Goal: Task Accomplishment & Management: Manage account settings

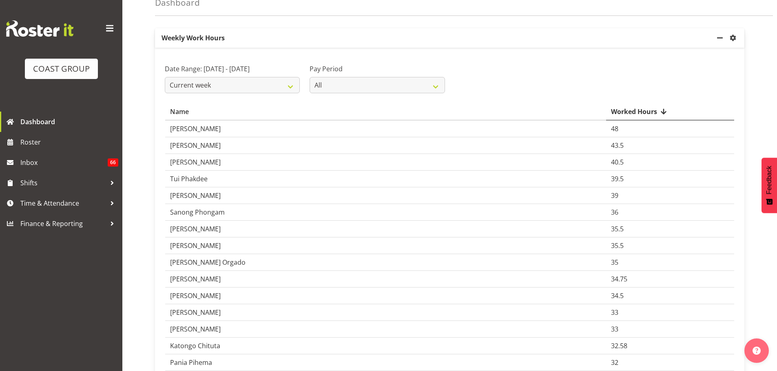
scroll to position [50, 0]
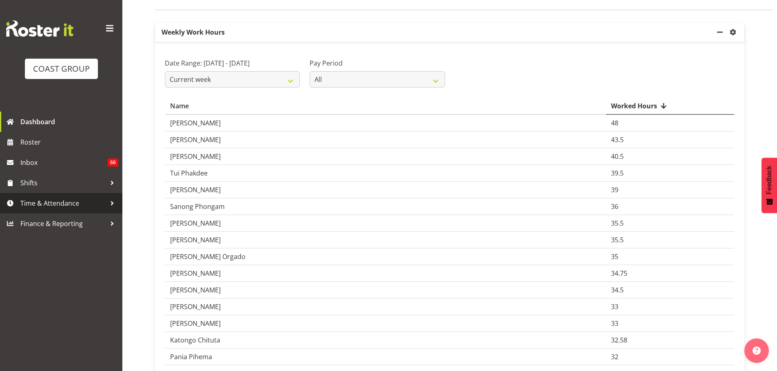
click at [34, 205] on span "Time & Attendance" at bounding box center [63, 203] width 86 height 12
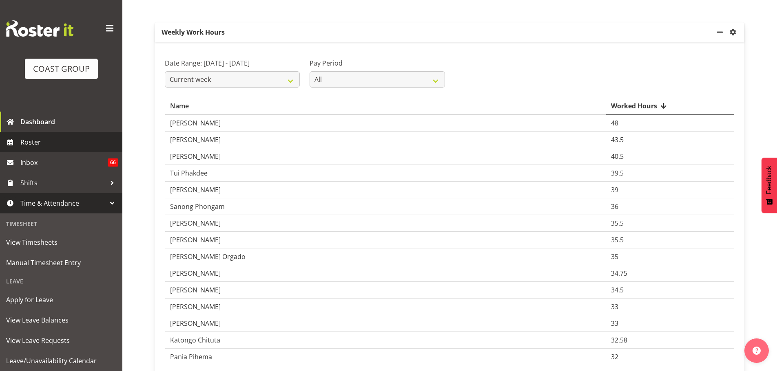
click at [57, 137] on span "Roster" at bounding box center [69, 142] width 98 height 12
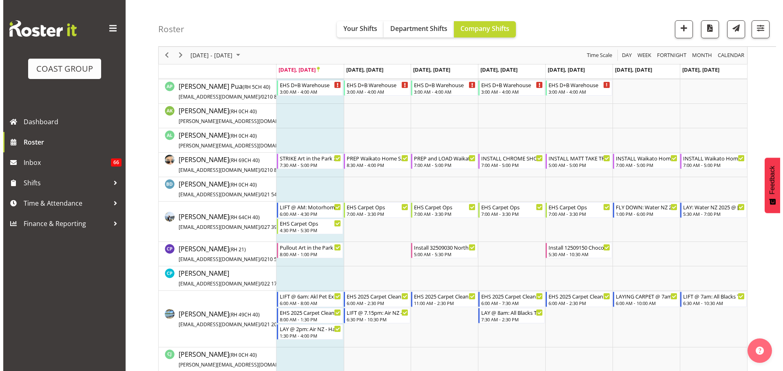
scroll to position [494, 0]
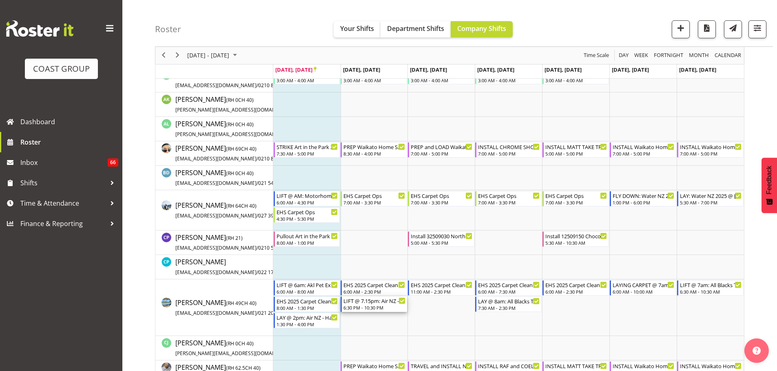
click at [376, 305] on div "6:30 PM - 10:30 PM" at bounding box center [374, 308] width 62 height 7
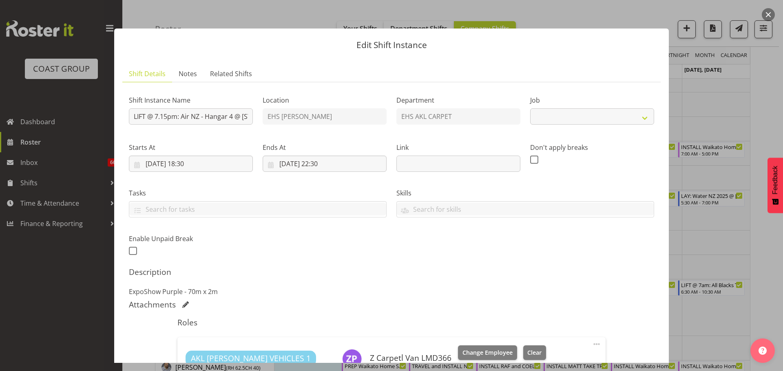
select select "8575"
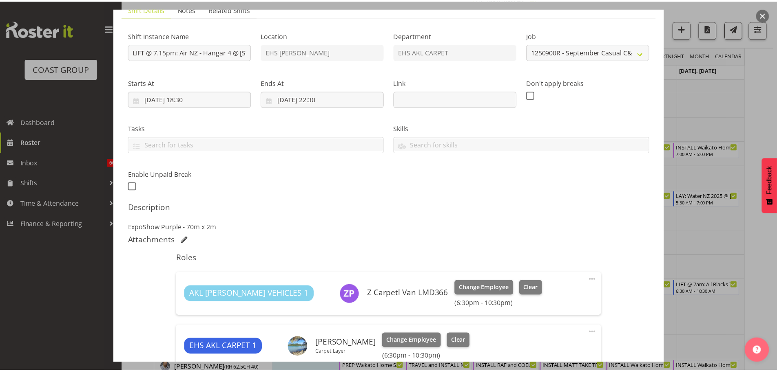
scroll to position [64, 0]
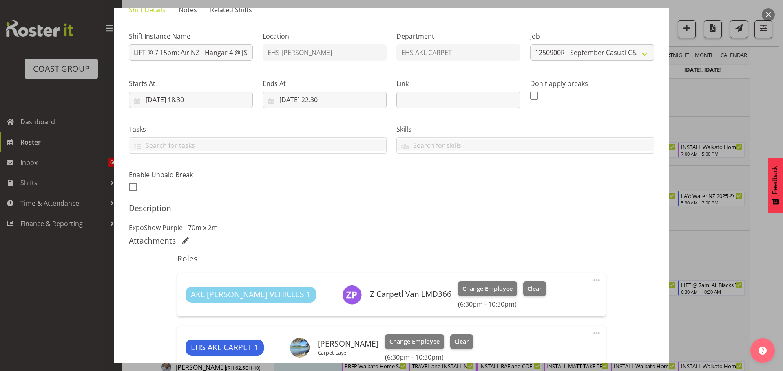
click at [757, 239] on div at bounding box center [391, 185] width 783 height 371
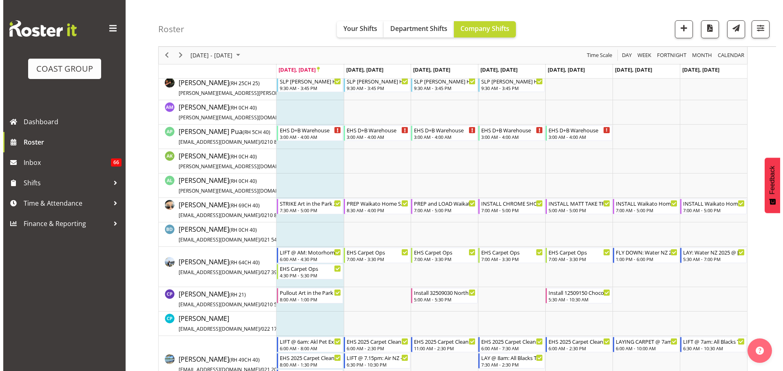
scroll to position [431, 0]
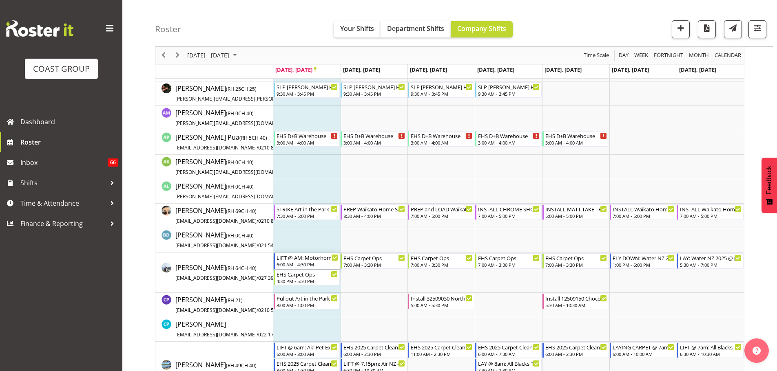
click at [292, 267] on div "6:00 AM - 4:30 PM" at bounding box center [307, 264] width 62 height 7
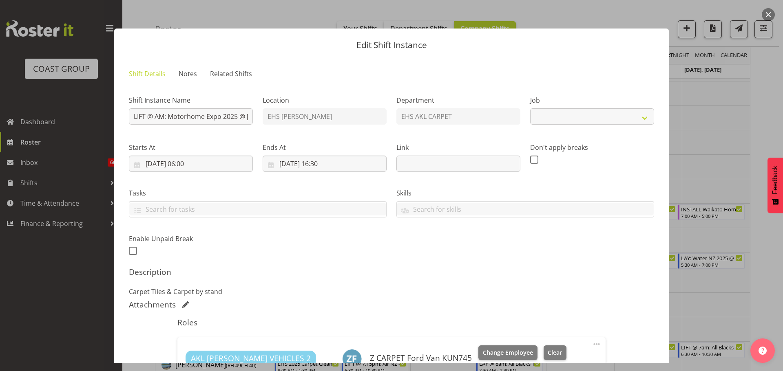
select select "9139"
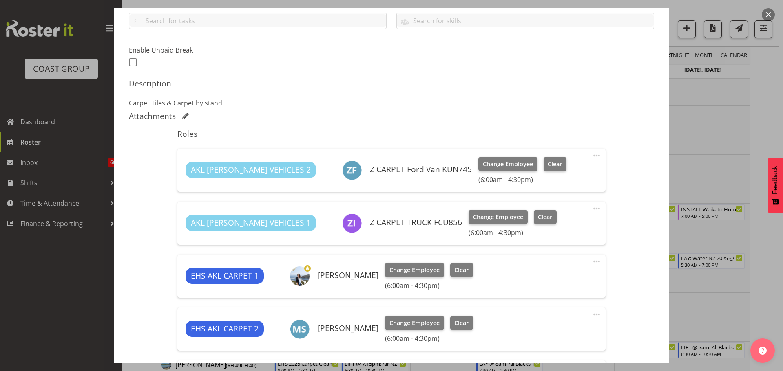
scroll to position [115, 0]
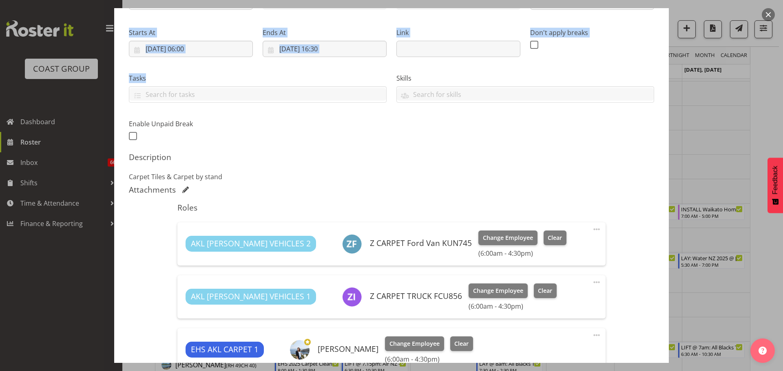
drag, startPoint x: 691, startPoint y: 215, endPoint x: 385, endPoint y: 106, distance: 325.2
click at [385, 106] on div "Edit Shift Instance Shift Details Notes Related Shifts Shift Instance Name LIFT…" at bounding box center [391, 185] width 783 height 371
click at [324, 49] on input "[DATE] 16:30" at bounding box center [325, 49] width 124 height 16
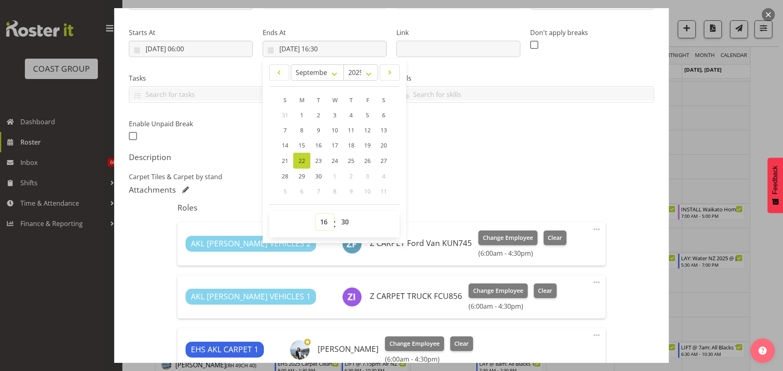
click at [325, 224] on select "00 01 02 03 04 05 06 07 08 09 10 11 12 13 14 15 16 17 18 19 20 21 22 23" at bounding box center [325, 222] width 18 height 16
select select "15"
click at [316, 214] on select "00 01 02 03 04 05 06 07 08 09 10 11 12 13 14 15 16 17 18 19 20 21 22 23" at bounding box center [325, 222] width 18 height 16
type input "[DATE] 15:30"
click at [539, 184] on div "Shift Instance Name LIFT @ AM: Motorhome Expo 2025 @ Mystery Creek Location EHS…" at bounding box center [391, 249] width 525 height 551
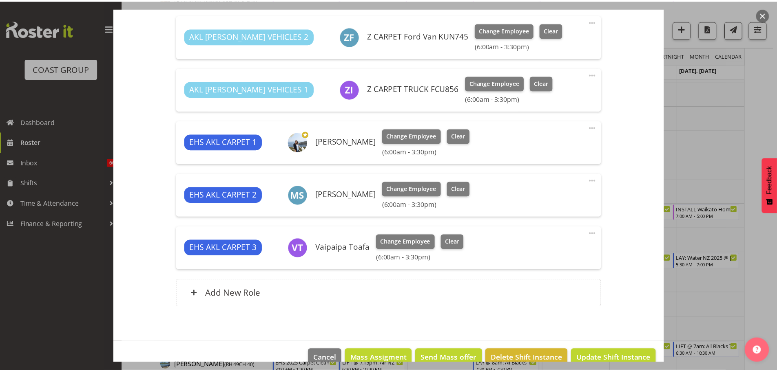
scroll to position [328, 0]
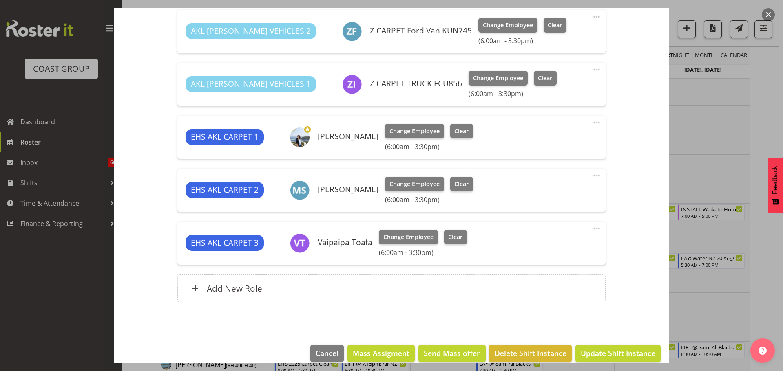
click at [592, 178] on span at bounding box center [597, 176] width 10 height 10
click at [550, 191] on link "Edit" at bounding box center [562, 193] width 78 height 15
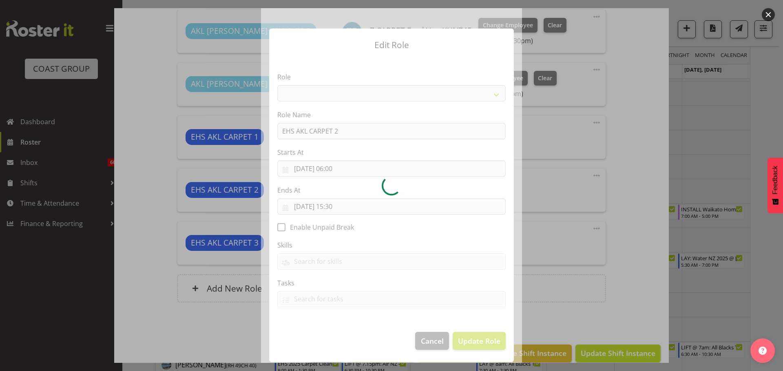
select select "190"
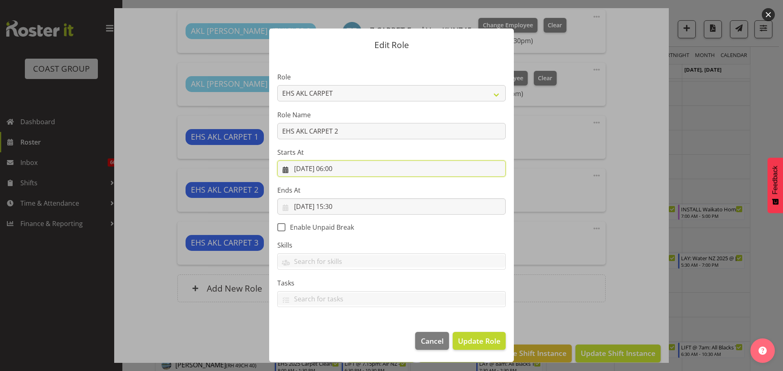
click at [343, 171] on input "[DATE] 06:00" at bounding box center [391, 169] width 228 height 16
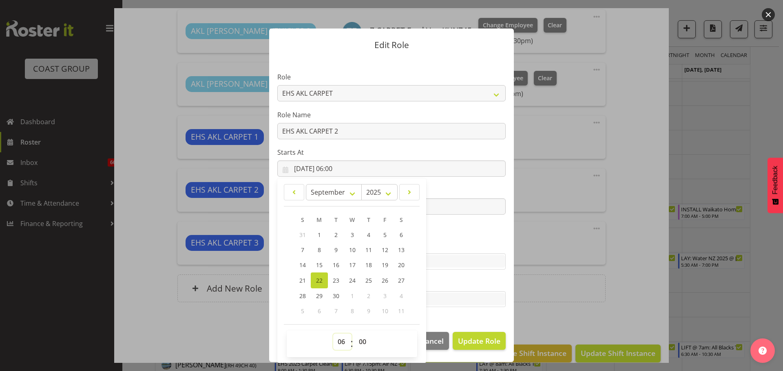
click at [344, 337] on select "00 01 02 03 04 05 06 07 08 09 10 11 12 13 14 15 16 17 18 19 20 21 22 23" at bounding box center [342, 342] width 18 height 16
select select "5"
click at [333, 334] on select "00 01 02 03 04 05 06 07 08 09 10 11 12 13 14 15 16 17 18 19 20 21 22 23" at bounding box center [342, 342] width 18 height 16
type input "[DATE] 05:00"
click at [367, 337] on select "00 01 02 03 04 05 06 07 08 09 10 11 12 13 14 15 16 17 18 19 20 21 22 23 24 25 2…" at bounding box center [363, 342] width 18 height 16
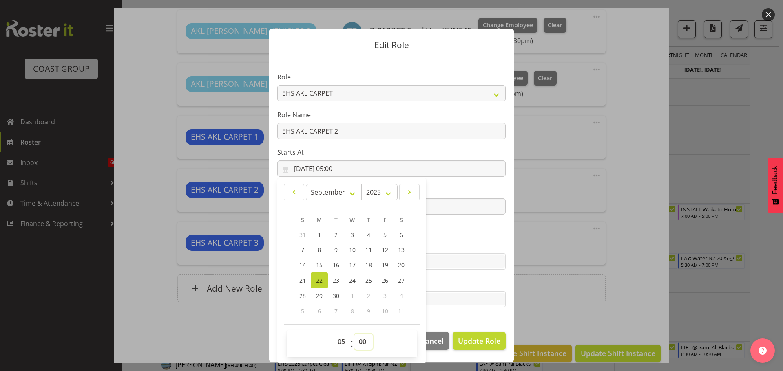
select select "30"
type input "[DATE] 05:30"
select select "10"
type input "[DATE] 05:10"
select select "15"
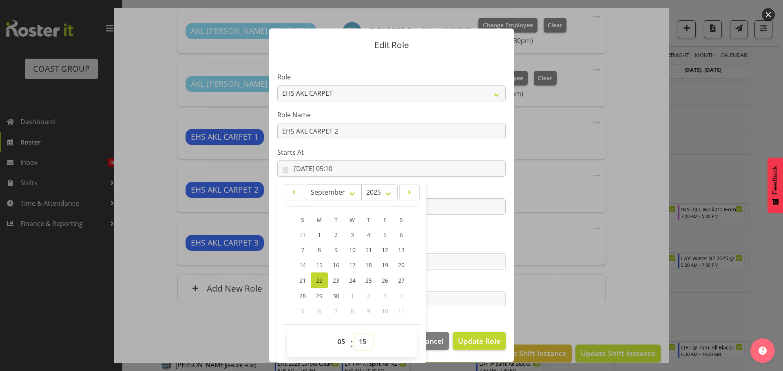
type input "[DATE] 05:15"
click at [468, 342] on span "Update Role" at bounding box center [479, 341] width 42 height 11
select select
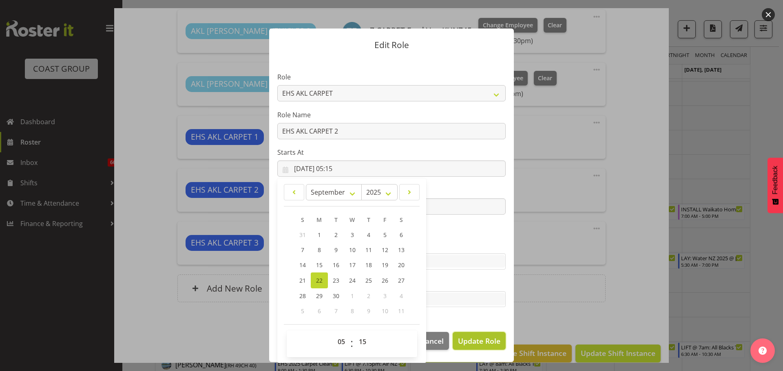
select select
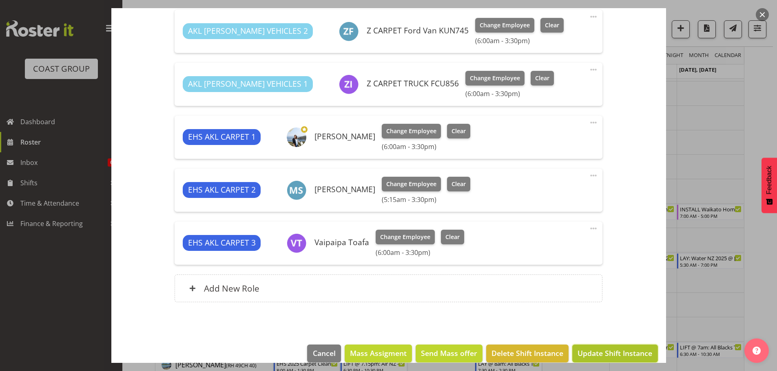
click at [596, 351] on span "Update Shift Instance" at bounding box center [614, 353] width 75 height 11
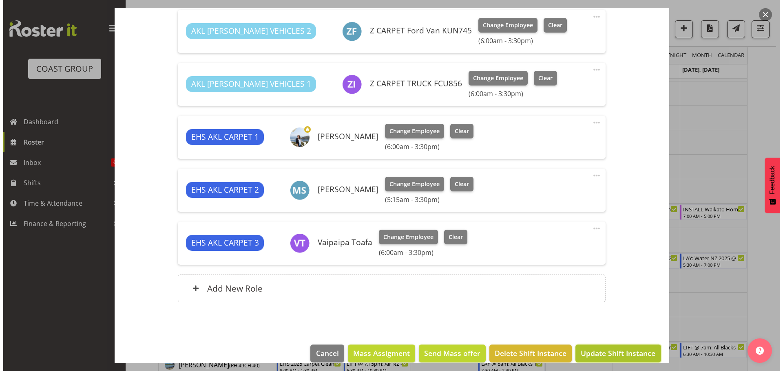
scroll to position [307, 0]
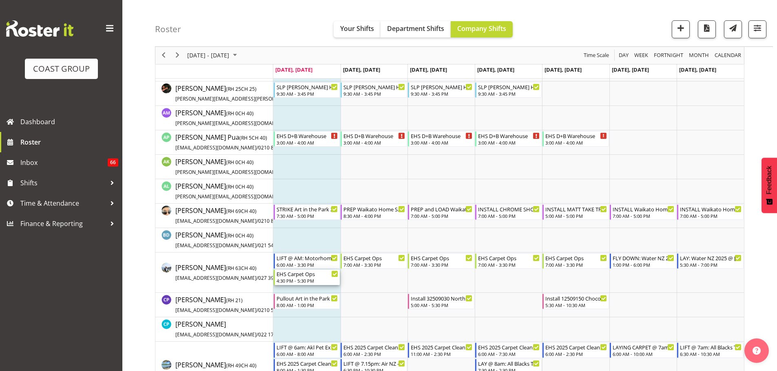
click at [314, 280] on div "4:30 PM - 5:30 PM" at bounding box center [307, 281] width 62 height 7
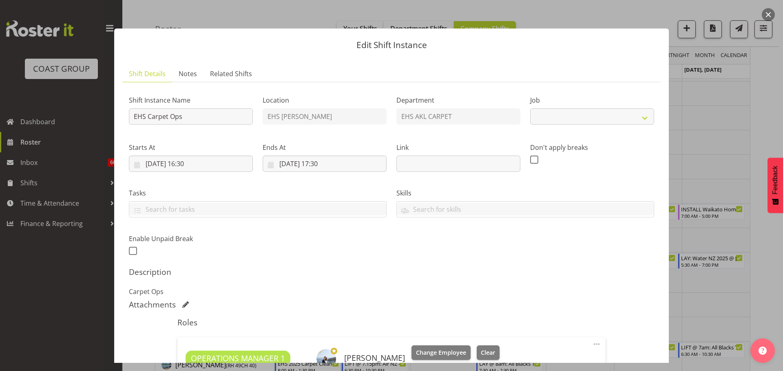
select select "69"
click at [188, 164] on input "[DATE] 16:30" at bounding box center [191, 164] width 124 height 16
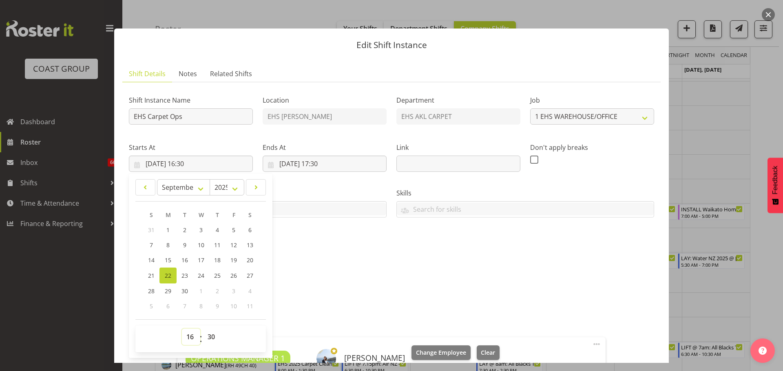
click at [186, 332] on select "00 01 02 03 04 05 06 07 08 09 10 11 12 13 14 15 16 17 18 19 20 21 22 23" at bounding box center [191, 337] width 18 height 16
select select "15"
click at [337, 259] on div "Shift Instance Name EHS Carpet Ops Location EHS [PERSON_NAME] Department EHS AK…" at bounding box center [391, 173] width 535 height 179
type input "[DATE] 15:30"
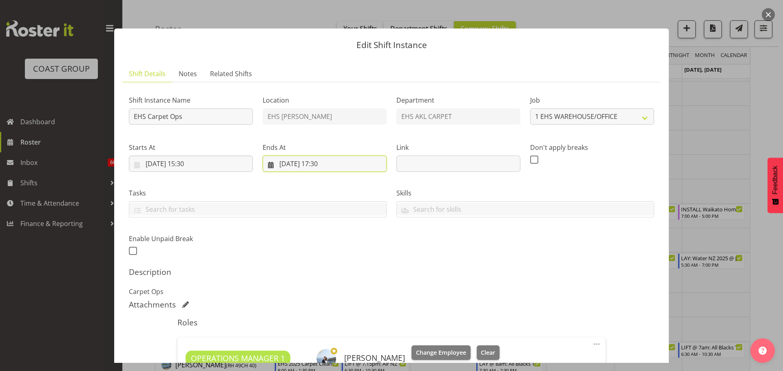
click at [320, 165] on input "[DATE] 17:30" at bounding box center [325, 164] width 124 height 16
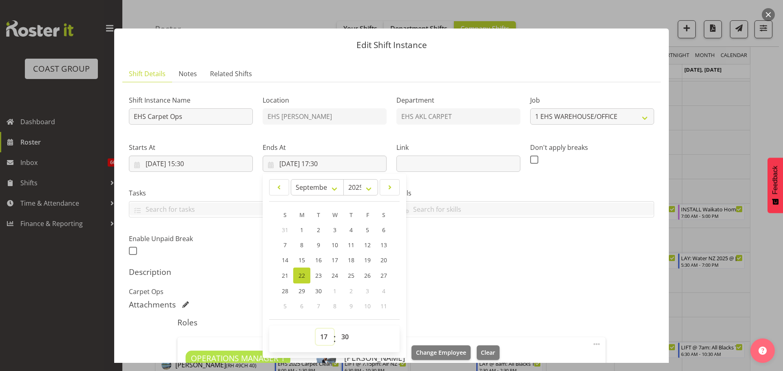
click at [321, 339] on select "00 01 02 03 04 05 06 07 08 09 10 11 12 13 14 15 16 17 18 19 20 21 22 23" at bounding box center [325, 337] width 18 height 16
select select "18"
click at [316, 329] on select "00 01 02 03 04 05 06 07 08 09 10 11 12 13 14 15 16 17 18 19 20 21 22 23" at bounding box center [325, 337] width 18 height 16
type input "[DATE] 18:30"
click at [473, 287] on p "Carpet Ops" at bounding box center [391, 292] width 525 height 10
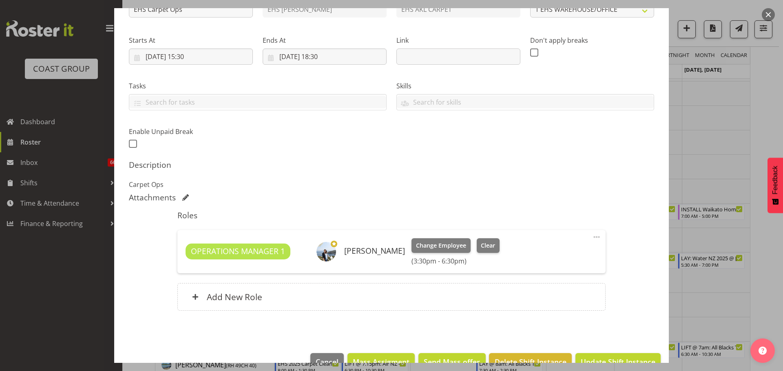
scroll to position [119, 0]
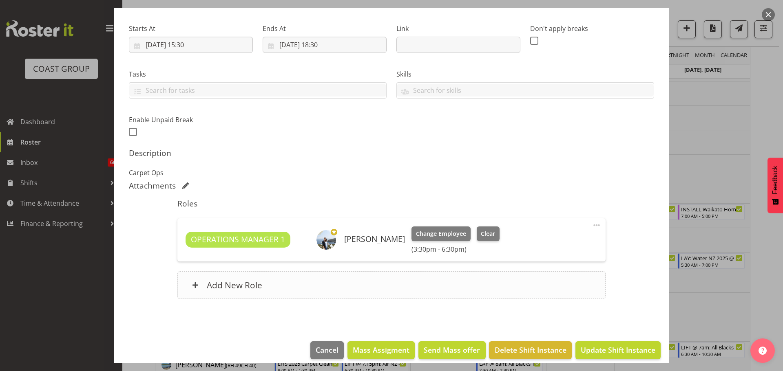
click at [524, 292] on div "Add New Role" at bounding box center [391, 286] width 428 height 28
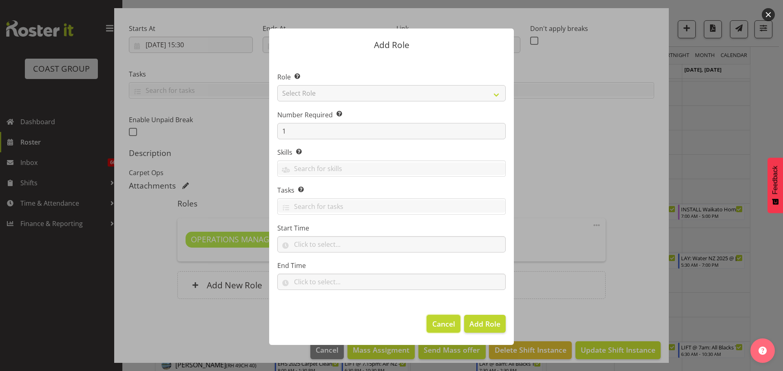
click at [455, 315] on button "Cancel" at bounding box center [442, 324] width 33 height 18
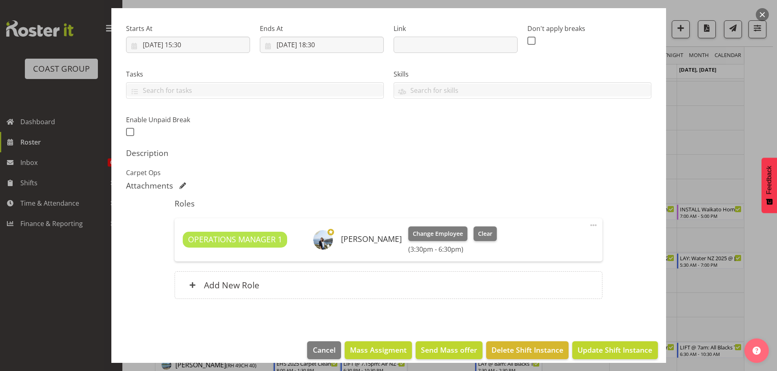
click at [588, 224] on span at bounding box center [593, 226] width 10 height 10
click at [548, 243] on link "Edit" at bounding box center [559, 243] width 78 height 15
select select "8"
select select "2025"
select select "18"
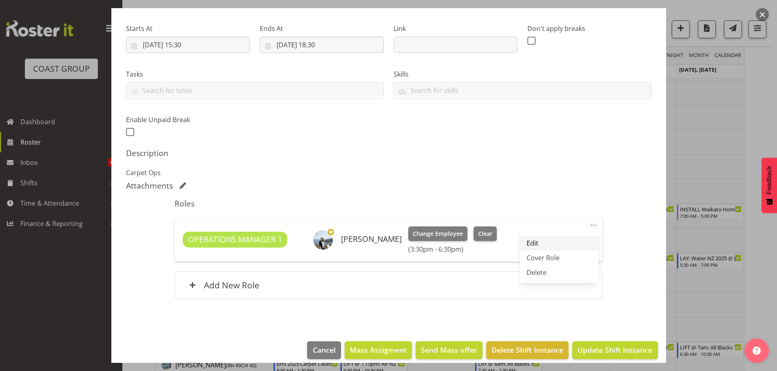
select select "30"
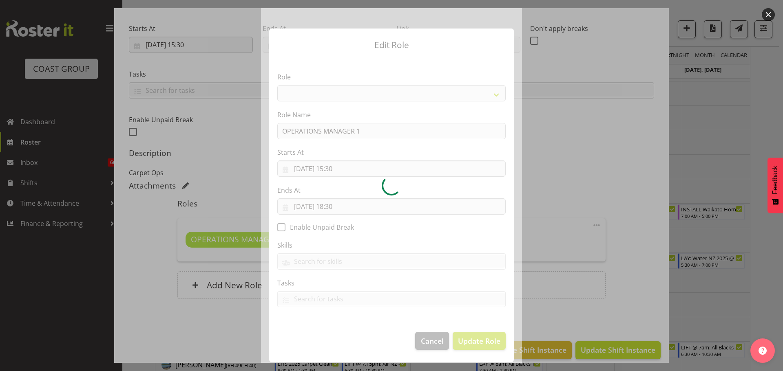
select select "198"
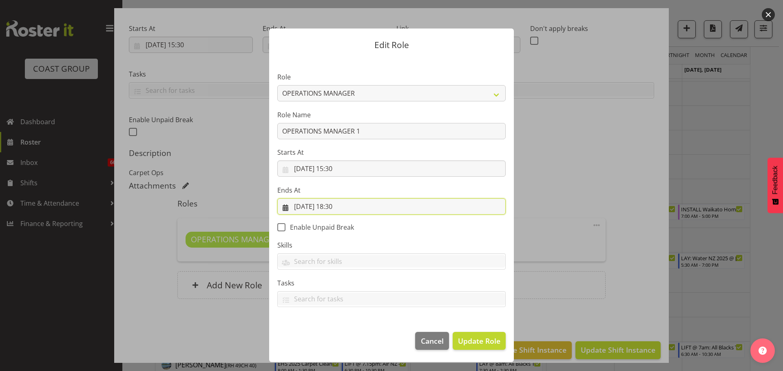
click at [343, 208] on input "[DATE] 18:30" at bounding box center [391, 207] width 228 height 16
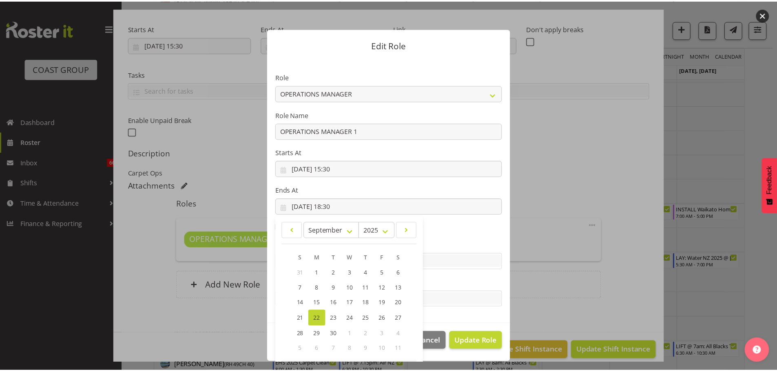
scroll to position [38, 0]
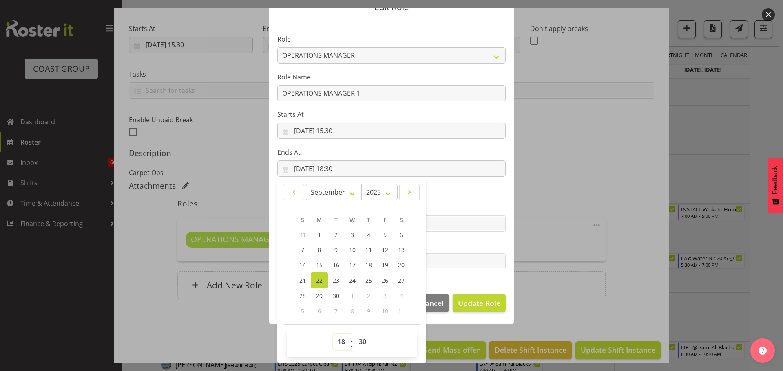
click at [340, 343] on select "00 01 02 03 04 05 06 07 08 09 10 11 12 13 14 15 16 17 18 19 20 21 22 23" at bounding box center [342, 342] width 18 height 16
select select "17"
click at [333, 334] on select "00 01 02 03 04 05 06 07 08 09 10 11 12 13 14 15 16 17 18 19 20 21 22 23" at bounding box center [342, 342] width 18 height 16
type input "[DATE] 17:30"
click at [359, 336] on select "00 01 02 03 04 05 06 07 08 09 10 11 12 13 14 15 16 17 18 19 20 21 22 23 24 25 2…" at bounding box center [363, 342] width 18 height 16
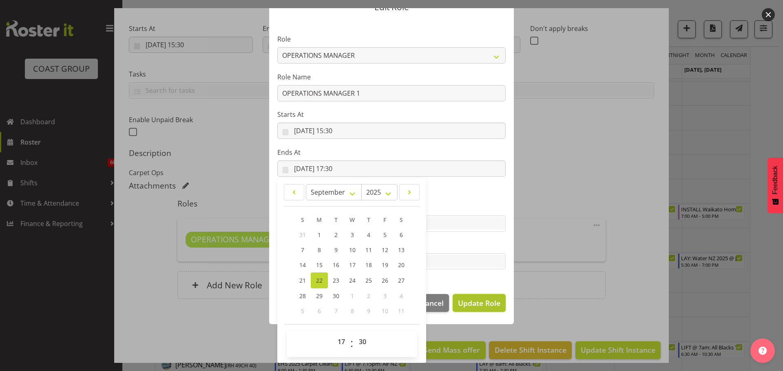
click at [483, 304] on span "Update Role" at bounding box center [479, 303] width 42 height 11
select select
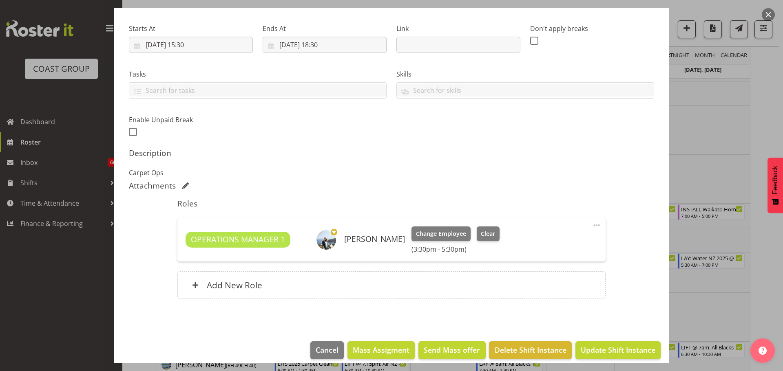
scroll to position [37, 0]
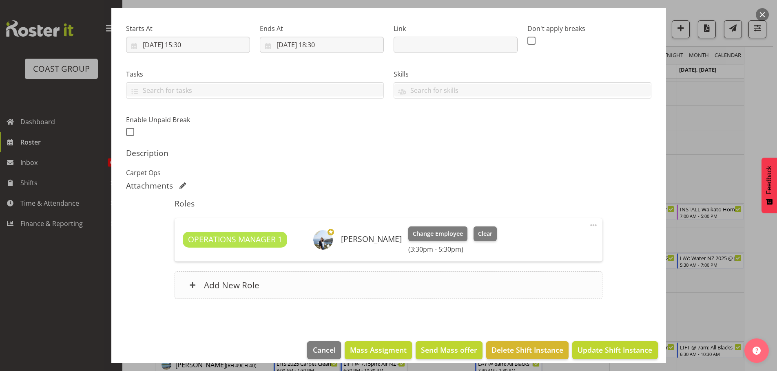
click at [421, 276] on div "Add New Role" at bounding box center [389, 286] width 428 height 28
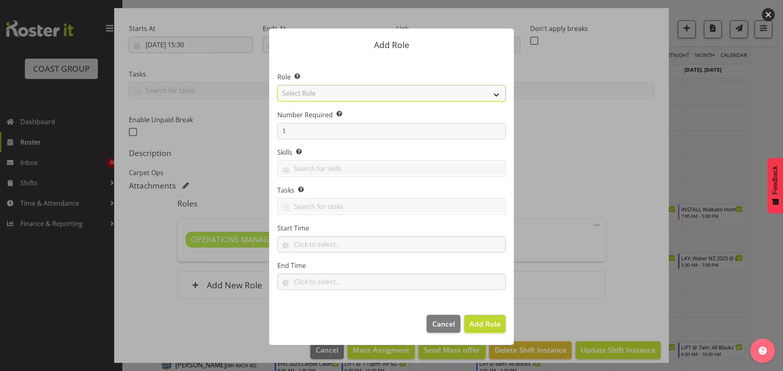
click at [379, 99] on select "Select Role ACCOUNT MANAGER ACCOUNT MANAGER DW ACCOUNTS [PERSON_NAME] VEHICLES …" at bounding box center [391, 93] width 228 height 16
select select "198"
click at [277, 85] on select "Select Role ACCOUNT MANAGER ACCOUNT MANAGER DW ACCOUNTS [PERSON_NAME] VEHICLES …" at bounding box center [391, 93] width 228 height 16
click at [495, 319] on span "Add Role" at bounding box center [484, 324] width 31 height 10
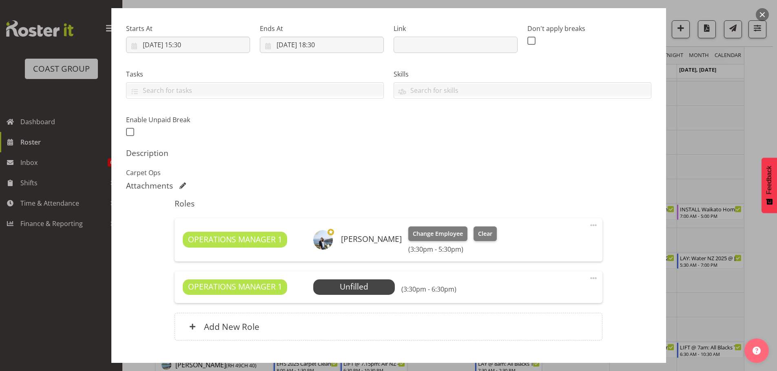
click at [592, 278] on span at bounding box center [593, 279] width 10 height 10
click at [543, 297] on link "Edit" at bounding box center [559, 296] width 78 height 15
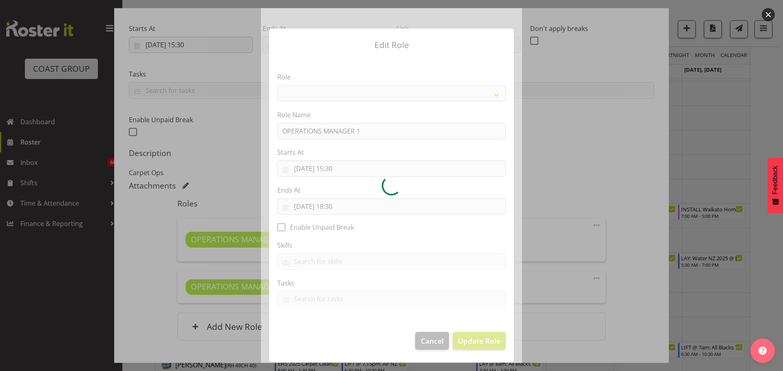
select select "198"
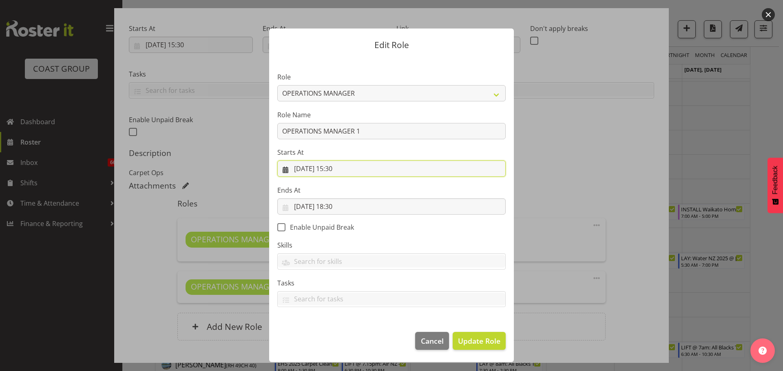
click at [342, 170] on input "[DATE] 15:30" at bounding box center [391, 169] width 228 height 16
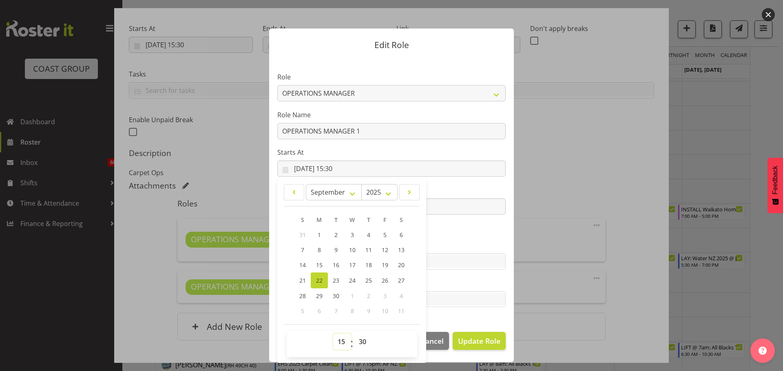
click at [344, 342] on select "00 01 02 03 04 05 06 07 08 09 10 11 12 13 14 15 16 17 18 19 20 21 22 23" at bounding box center [342, 342] width 18 height 16
select select "5"
click at [333, 334] on select "00 01 02 03 04 05 06 07 08 09 10 11 12 13 14 15 16 17 18 19 20 21 22 23" at bounding box center [342, 342] width 18 height 16
type input "[DATE] 05:30"
click at [360, 341] on select "00 01 02 03 04 05 06 07 08 09 10 11 12 13 14 15 16 17 18 19 20 21 22 23 24 25 2…" at bounding box center [363, 342] width 18 height 16
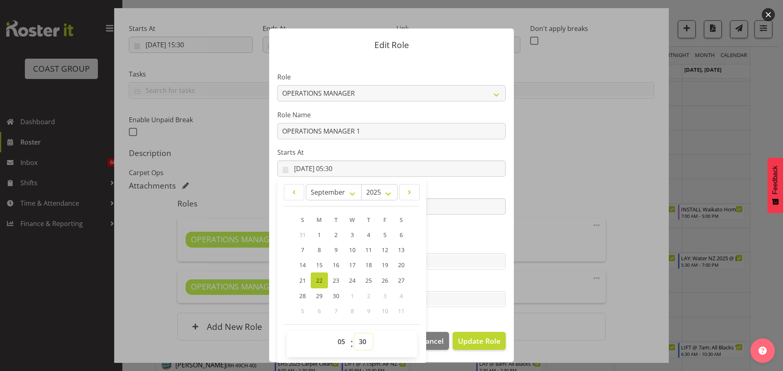
select select "0"
type input "[DATE] 05:00"
click at [455, 242] on label "Skills" at bounding box center [391, 246] width 228 height 10
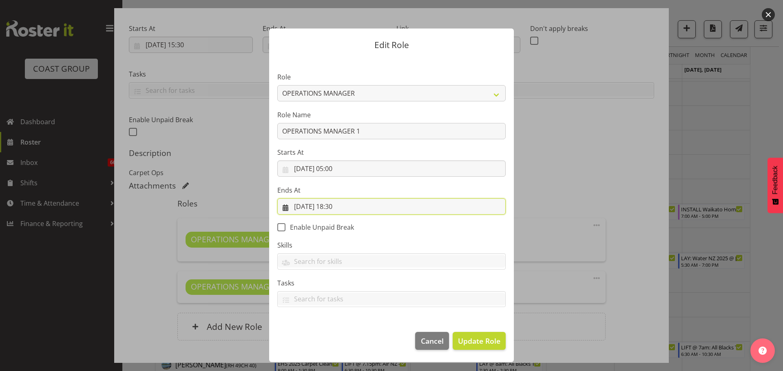
click at [337, 213] on input "[DATE] 18:30" at bounding box center [391, 207] width 228 height 16
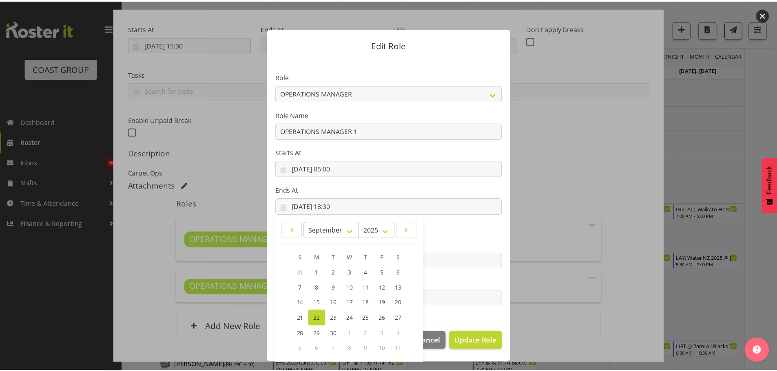
scroll to position [38, 0]
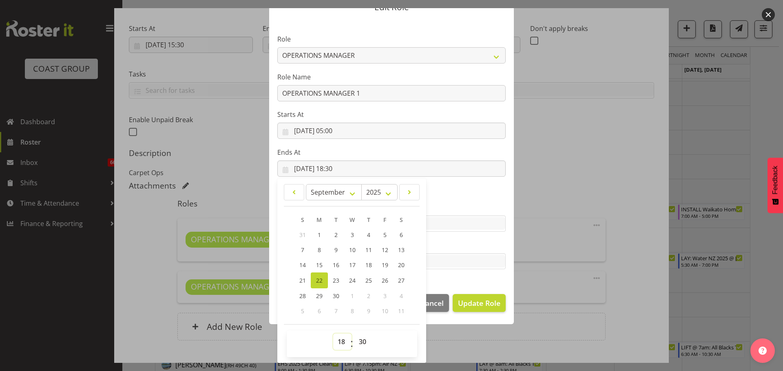
click at [336, 346] on select "00 01 02 03 04 05 06 07 08 09 10 11 12 13 14 15 16 17 18 19 20 21 22 23" at bounding box center [342, 342] width 18 height 16
select select "6"
click at [333, 334] on select "00 01 02 03 04 05 06 07 08 09 10 11 12 13 14 15 16 17 18 19 20 21 22 23" at bounding box center [342, 342] width 18 height 16
type input "[DATE] 06:30"
click at [360, 337] on select "00 01 02 03 04 05 06 07 08 09 10 11 12 13 14 15 16 17 18 19 20 21 22 23 24 25 2…" at bounding box center [363, 342] width 18 height 16
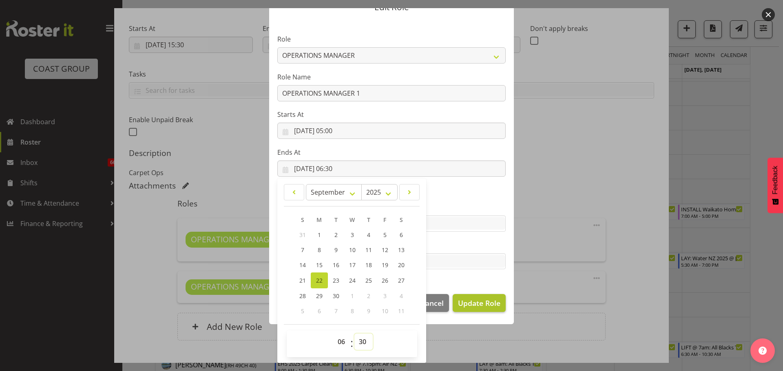
select select "0"
type input "[DATE] 06:00"
click at [492, 298] on span "Update Role" at bounding box center [479, 303] width 42 height 11
select select
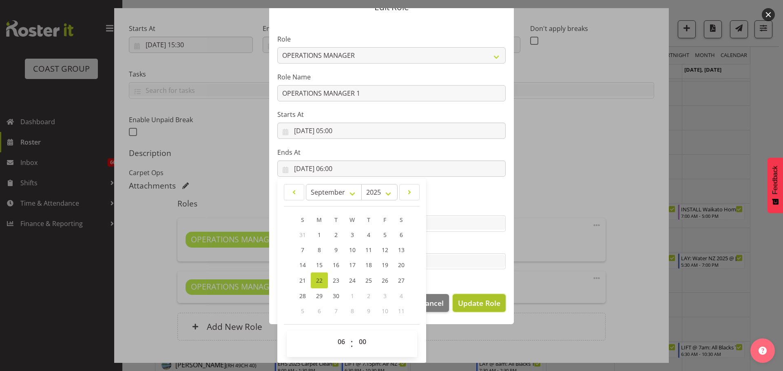
select select
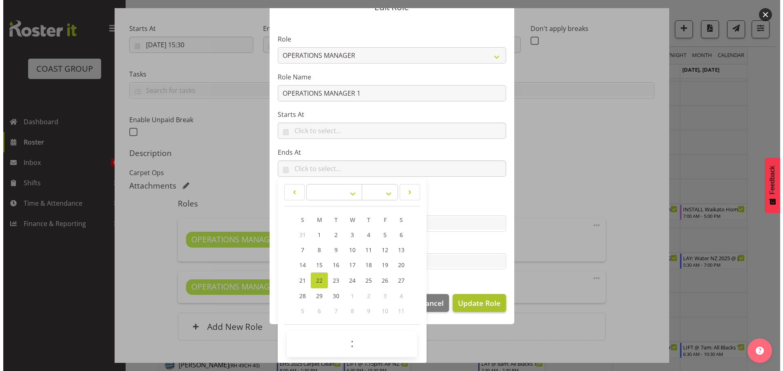
scroll to position [0, 0]
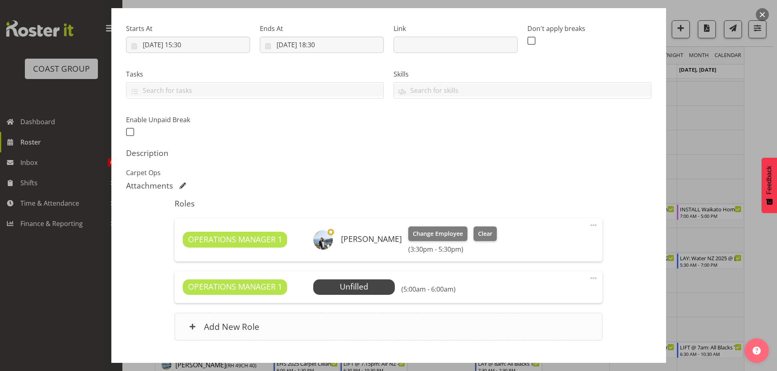
click at [423, 330] on div "Add New Role" at bounding box center [389, 327] width 428 height 28
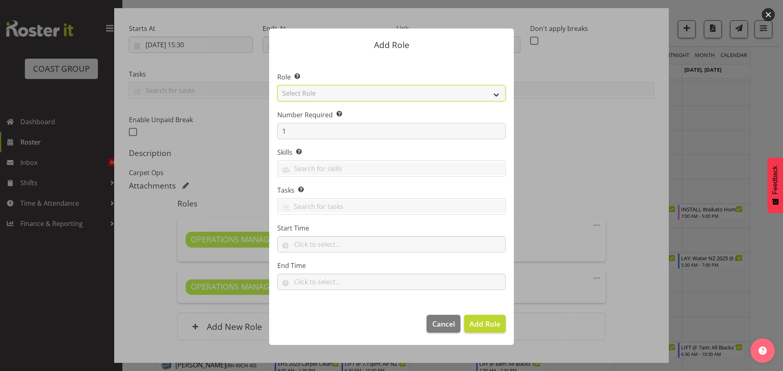
click at [451, 100] on select "Select Role ACCOUNT MANAGER ACCOUNT MANAGER DW ACCOUNTS [PERSON_NAME] VEHICLES …" at bounding box center [391, 93] width 228 height 16
click at [277, 85] on select "Select Role ACCOUNT MANAGER ACCOUNT MANAGER DW ACCOUNTS [PERSON_NAME] VEHICLES …" at bounding box center [391, 93] width 228 height 16
select select "198"
click at [482, 332] on button "Add Role" at bounding box center [485, 324] width 42 height 18
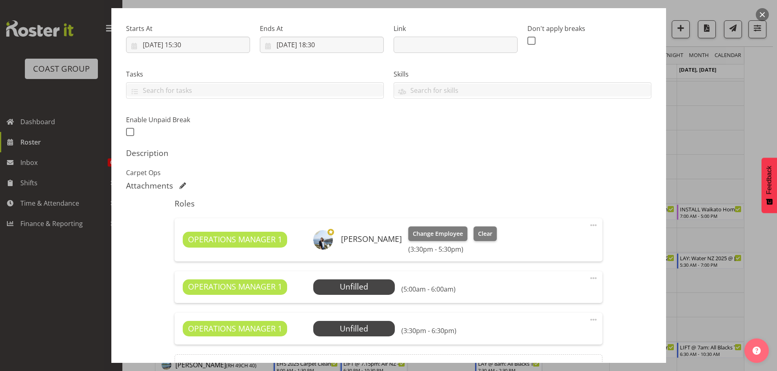
click at [588, 318] on span at bounding box center [593, 320] width 10 height 10
click at [548, 331] on link "Edit" at bounding box center [559, 338] width 78 height 15
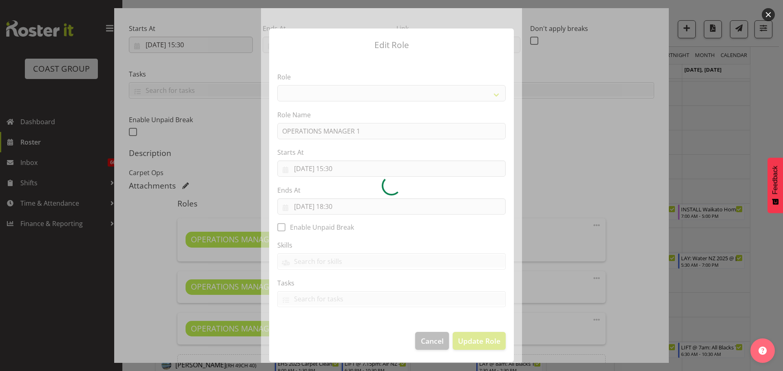
select select "198"
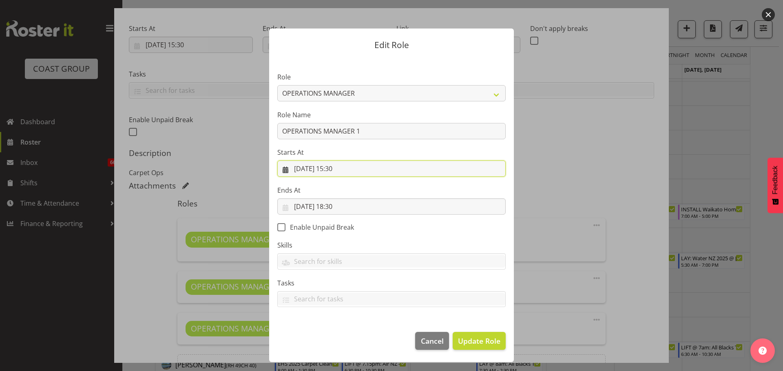
click at [339, 170] on input "[DATE] 15:30" at bounding box center [391, 169] width 228 height 16
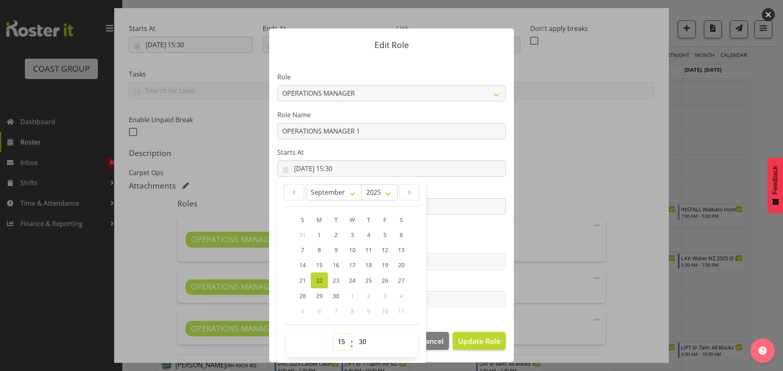
click at [336, 343] on select "00 01 02 03 04 05 06 07 08 09 10 11 12 13 14 15 16 17 18 19 20 21 22 23" at bounding box center [342, 342] width 18 height 16
select select "19"
click at [333, 334] on select "00 01 02 03 04 05 06 07 08 09 10 11 12 13 14 15 16 17 18 19 20 21 22 23" at bounding box center [342, 342] width 18 height 16
type input "[DATE] 19:30"
click at [372, 345] on select "00 01 02 03 04 05 06 07 08 09 10 11 12 13 14 15 16 17 18 19 20 21 22 23 24 25 2…" at bounding box center [363, 342] width 18 height 16
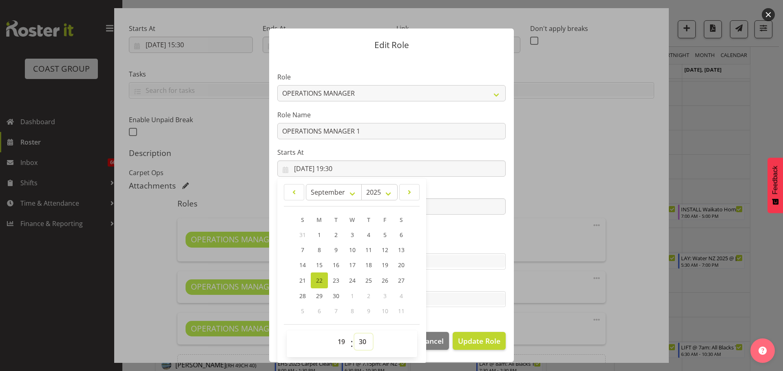
select select "0"
type input "[DATE] 19:00"
click at [498, 229] on section "Role ACCOUNT MANAGER ACCOUNT MANAGER DW ACCOUNTS [PERSON_NAME] VEHICLES AKL [PE…" at bounding box center [391, 190] width 245 height 267
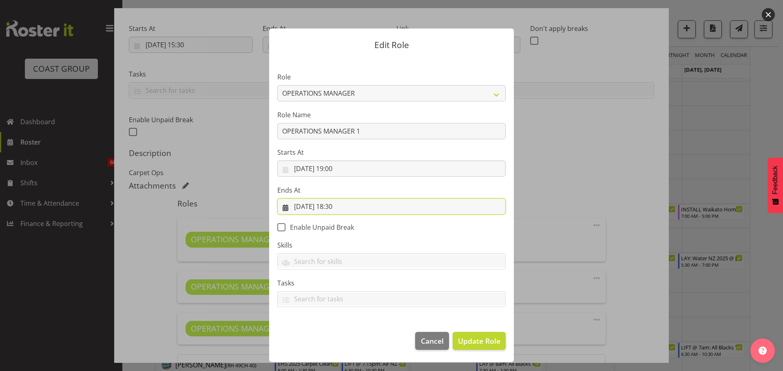
click at [341, 201] on input "[DATE] 18:30" at bounding box center [391, 207] width 228 height 16
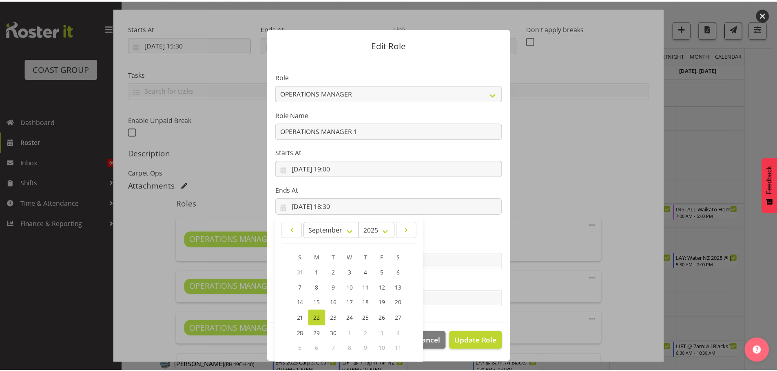
scroll to position [38, 0]
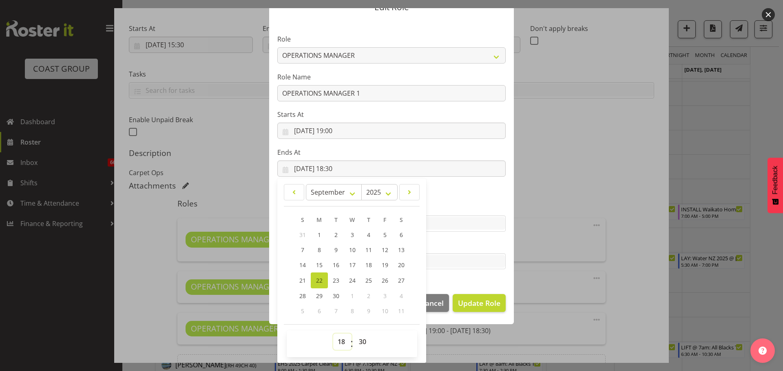
click at [336, 345] on select "00 01 02 03 04 05 06 07 08 09 10 11 12 13 14 15 16 17 18 19 20 21 22 23" at bounding box center [342, 342] width 18 height 16
select select "20"
click at [333, 334] on select "00 01 02 03 04 05 06 07 08 09 10 11 12 13 14 15 16 17 18 19 20 21 22 23" at bounding box center [342, 342] width 18 height 16
type input "[DATE] 20:30"
click at [361, 343] on select "00 01 02 03 04 05 06 07 08 09 10 11 12 13 14 15 16 17 18 19 20 21 22 23 24 25 2…" at bounding box center [363, 342] width 18 height 16
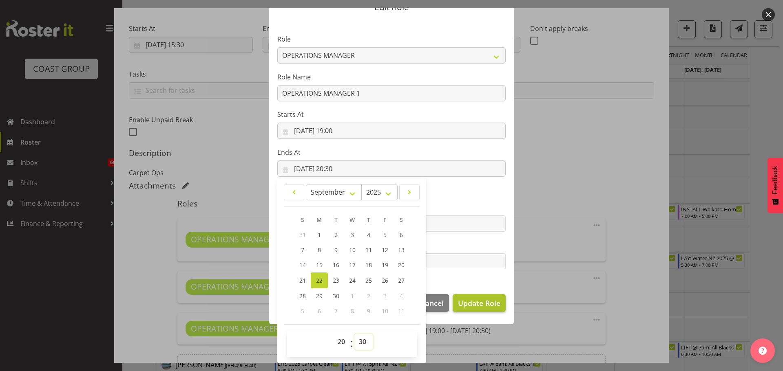
select select "0"
type input "[DATE] 20:00"
click at [477, 296] on button "Update Role" at bounding box center [479, 303] width 53 height 18
select select
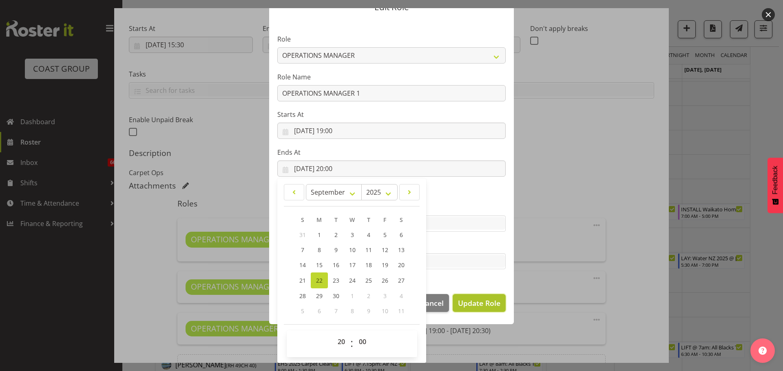
select select
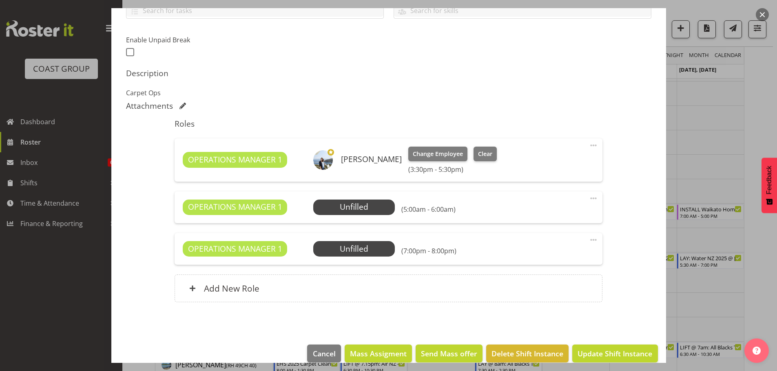
scroll to position [211, 0]
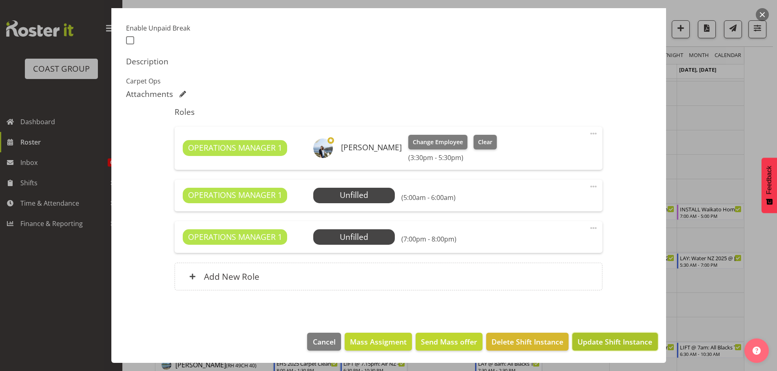
click at [616, 349] on button "Update Shift Instance" at bounding box center [614, 342] width 85 height 18
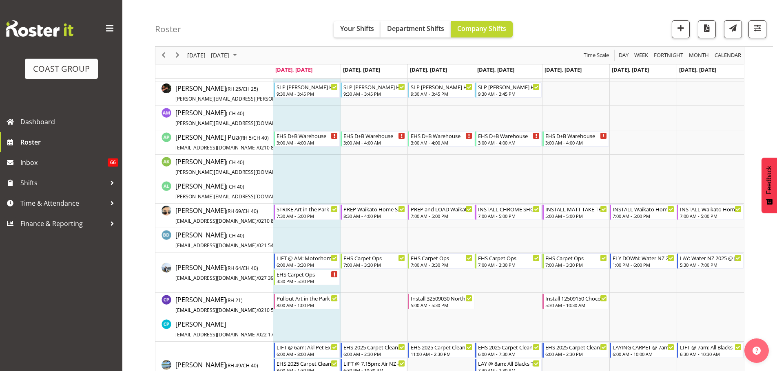
scroll to position [0, 0]
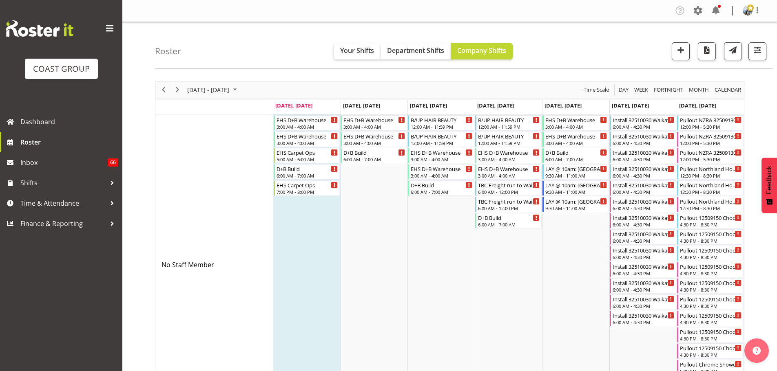
click at [316, 196] on td "Timeline Week of September 22, 2025" at bounding box center [306, 265] width 67 height 301
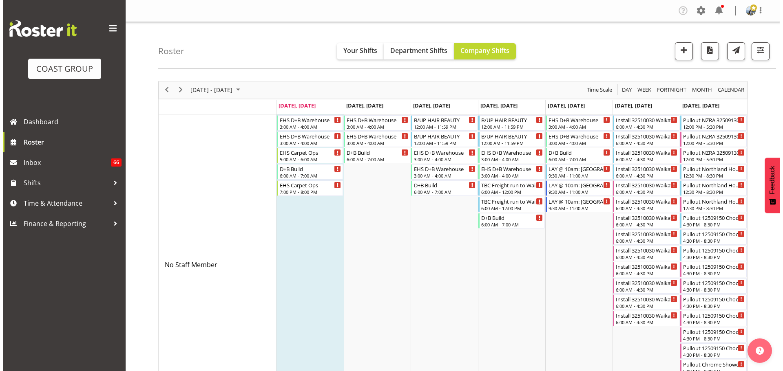
scroll to position [44, 0]
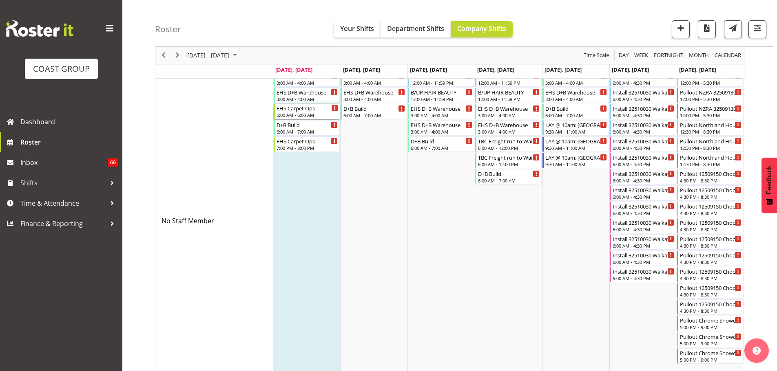
click at [320, 118] on div "EHS Carpet Ops 5:00 AM - 6:00 AM" at bounding box center [307, 111] width 62 height 15
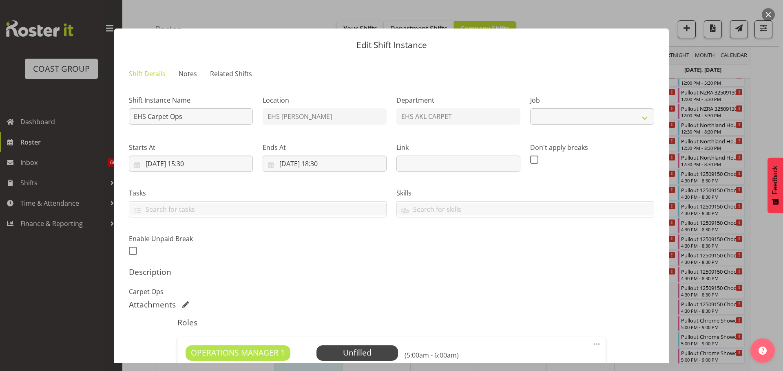
select select "69"
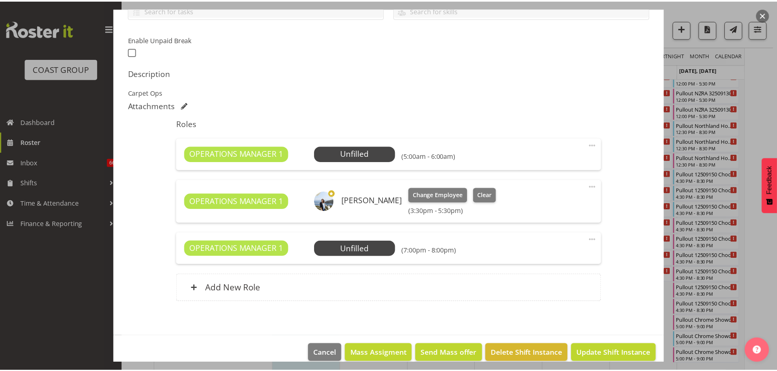
scroll to position [208, 0]
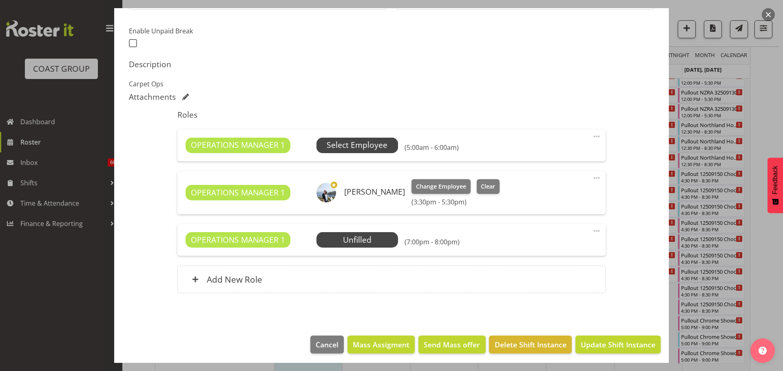
click at [366, 153] on span "Select Employee" at bounding box center [357, 145] width 82 height 15
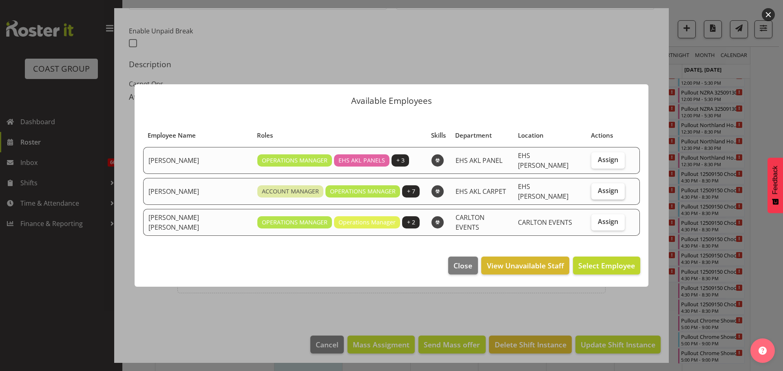
click at [603, 195] on label "Assign" at bounding box center [607, 191] width 33 height 16
click at [596, 194] on input "Assign" at bounding box center [593, 190] width 5 height 5
checkbox input "true"
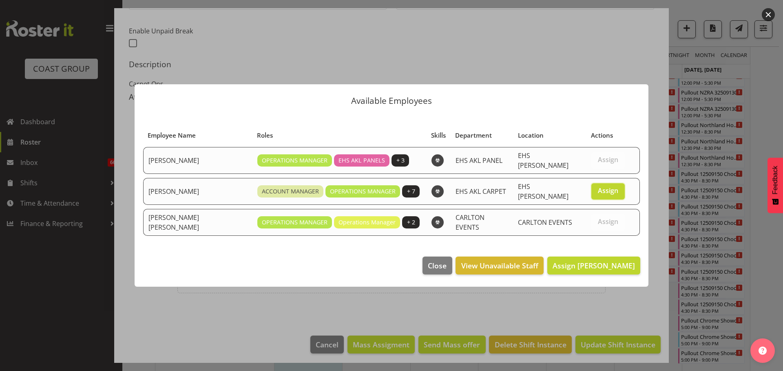
click at [603, 272] on footer "Close View Unavailable Staff Assign [PERSON_NAME]" at bounding box center [392, 268] width 514 height 38
click at [601, 265] on span "Assign [PERSON_NAME]" at bounding box center [593, 266] width 82 height 10
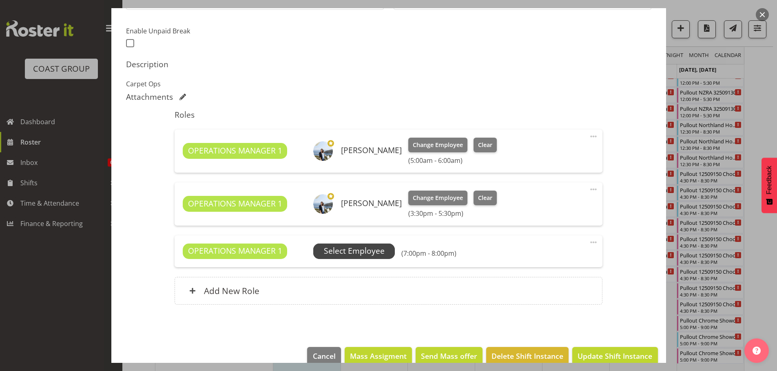
click at [375, 253] on span "Select Employee" at bounding box center [354, 251] width 61 height 12
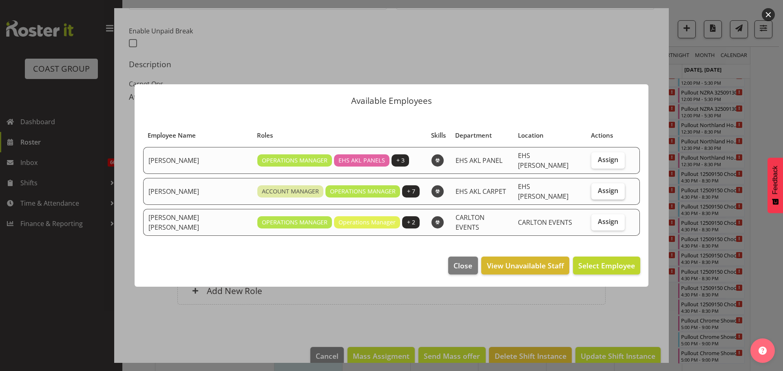
click at [597, 198] on label "Assign" at bounding box center [607, 191] width 33 height 16
click at [596, 194] on input "Assign" at bounding box center [593, 190] width 5 height 5
checkbox input "true"
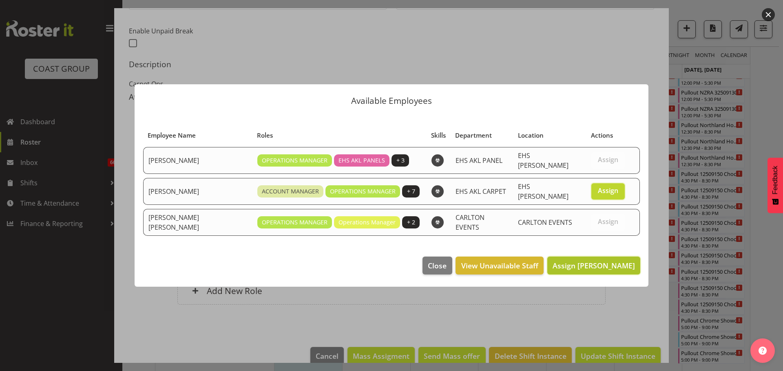
click at [597, 264] on span "Assign [PERSON_NAME]" at bounding box center [593, 266] width 82 height 10
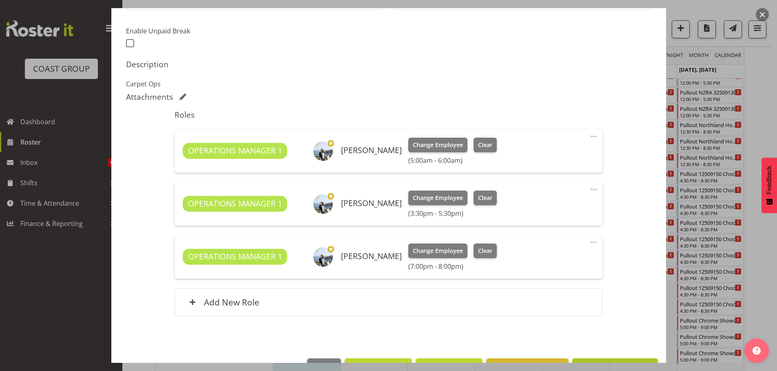
click at [592, 360] on button "Update Shift Instance" at bounding box center [614, 368] width 85 height 18
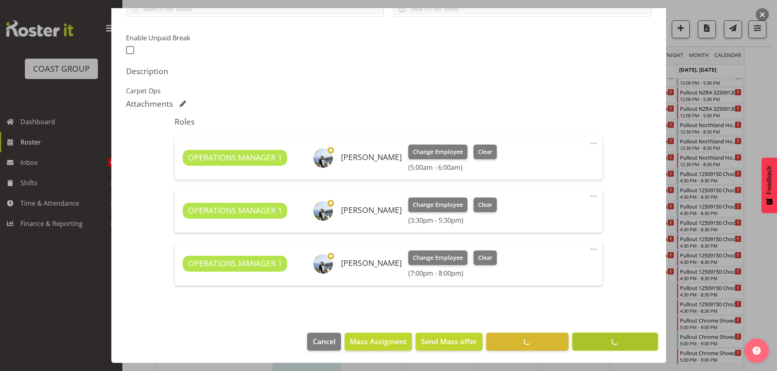
scroll to position [201, 0]
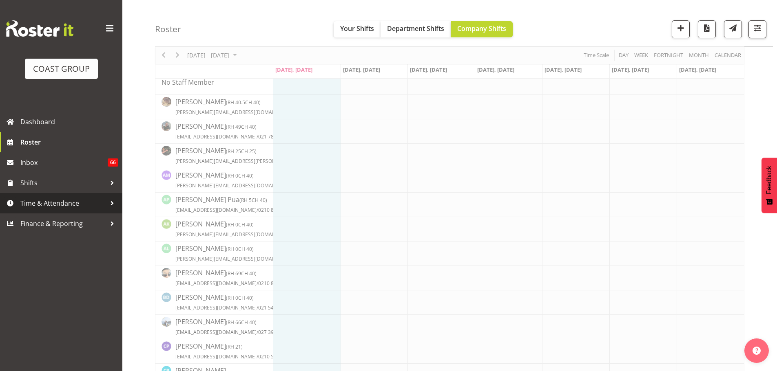
click at [67, 207] on span "Time & Attendance" at bounding box center [63, 203] width 86 height 12
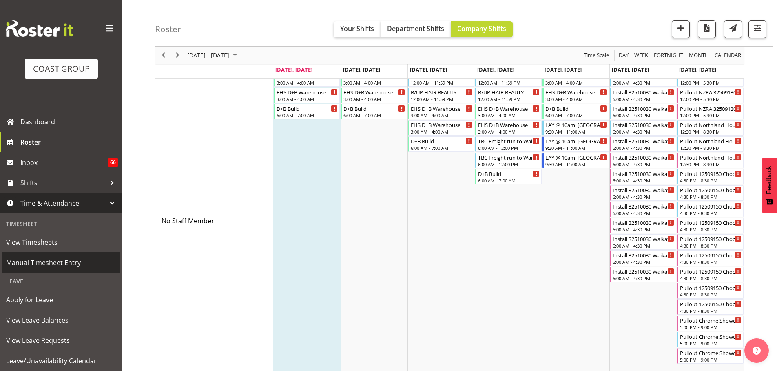
click at [50, 267] on span "Manual Timesheet Entry" at bounding box center [61, 263] width 110 height 12
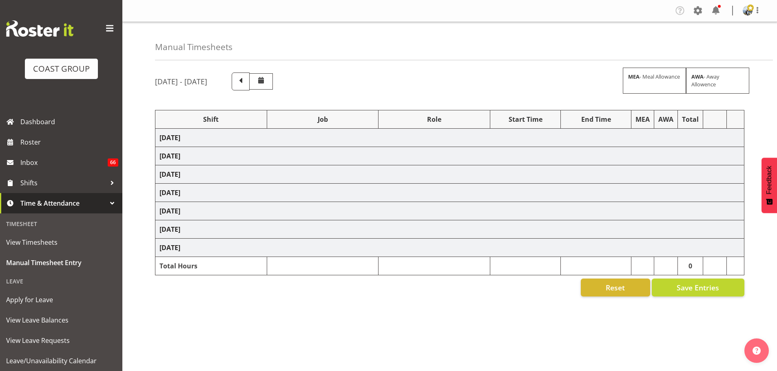
select select "70657"
select select "69"
select select "198"
select select "66522"
select select "9134"
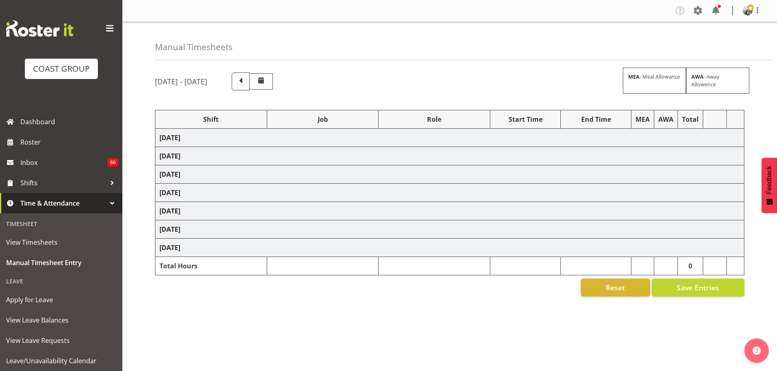
select select "190"
select select "70657"
select select "69"
select select "198"
select select "78454"
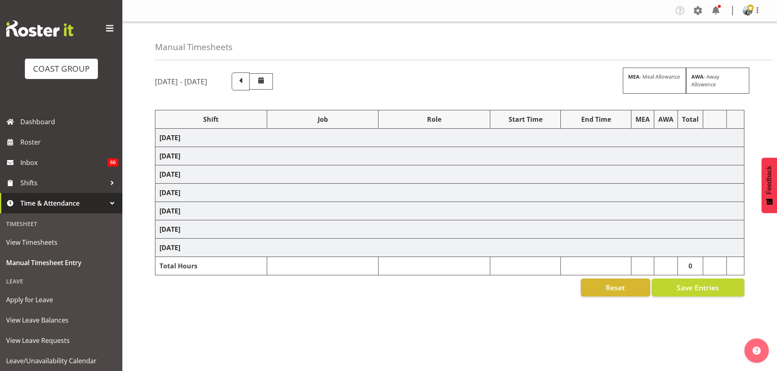
select select "9449"
select select "190"
select select "70657"
select select "69"
select select "198"
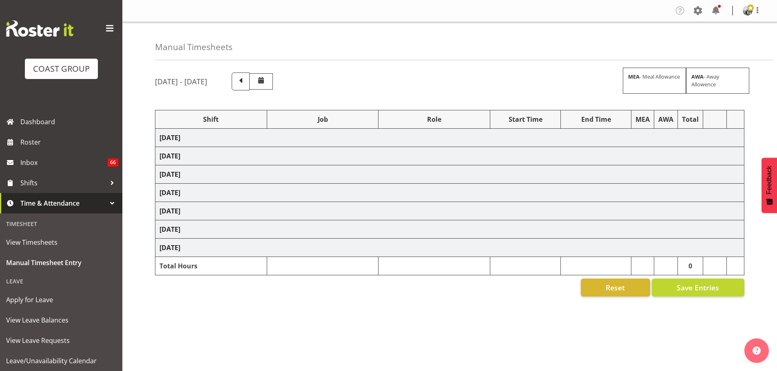
select select "70657"
select select "69"
select select "198"
select select "70657"
select select "69"
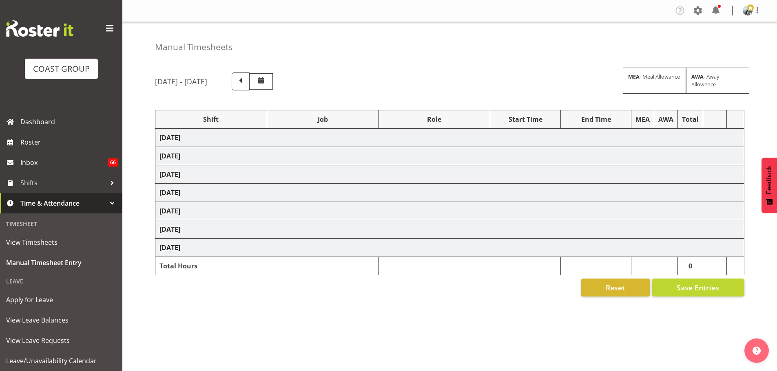
select select "198"
select select "66518"
select select "9139"
select select "190"
select select "70657"
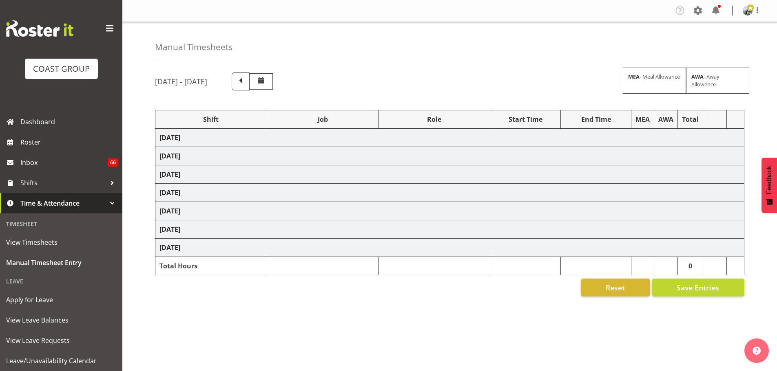
select select "69"
select select "198"
select select "70657"
select select "69"
select select "198"
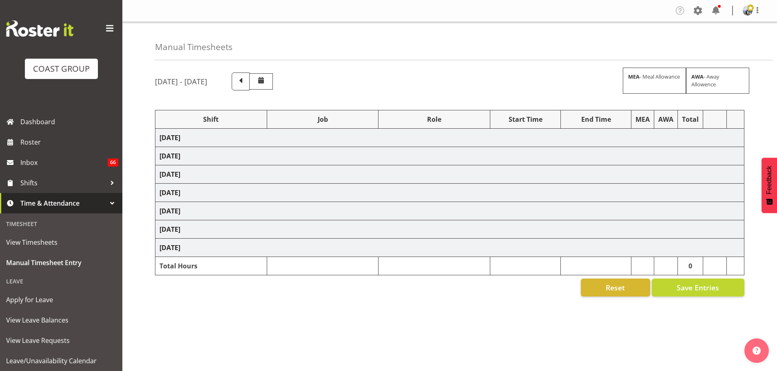
select select "70657"
select select "69"
select select "198"
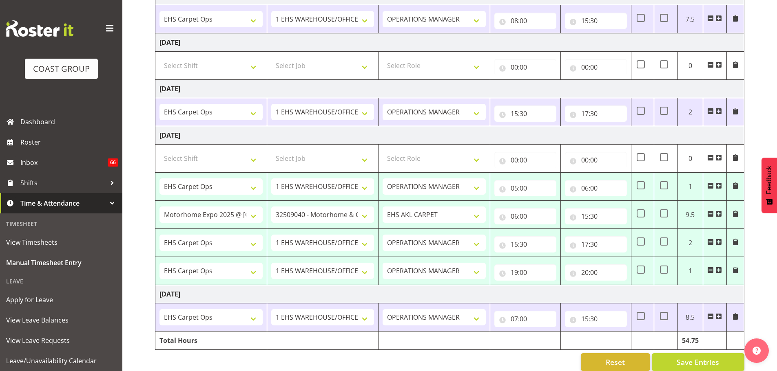
scroll to position [303, 0]
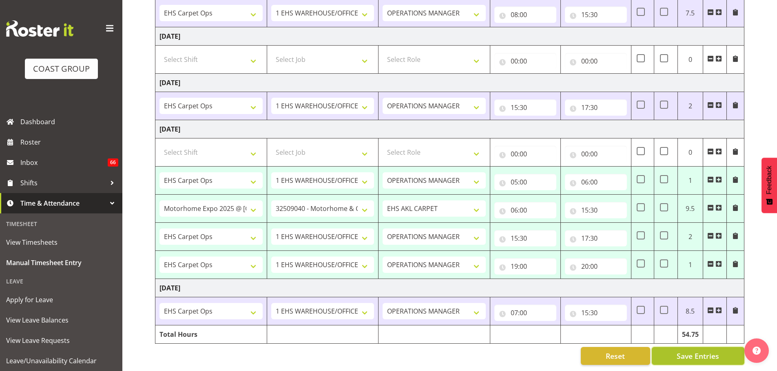
click at [723, 348] on button "Save Entries" at bounding box center [698, 356] width 93 height 18
select select "70657"
select select "69"
select select "198"
type input "05:00"
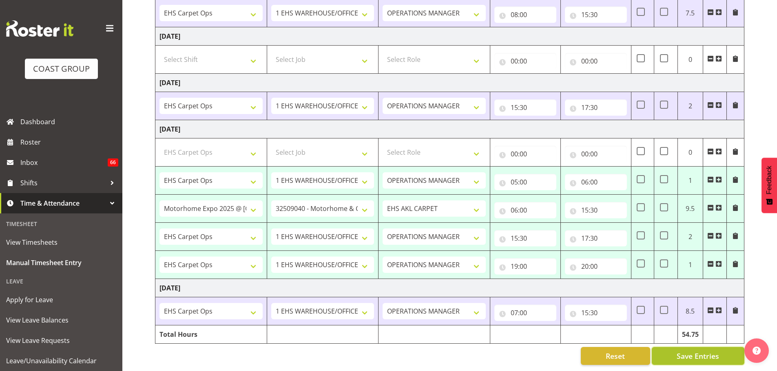
type input "06:00"
select select "66518"
select select "9139"
select select "190"
type input "06:00"
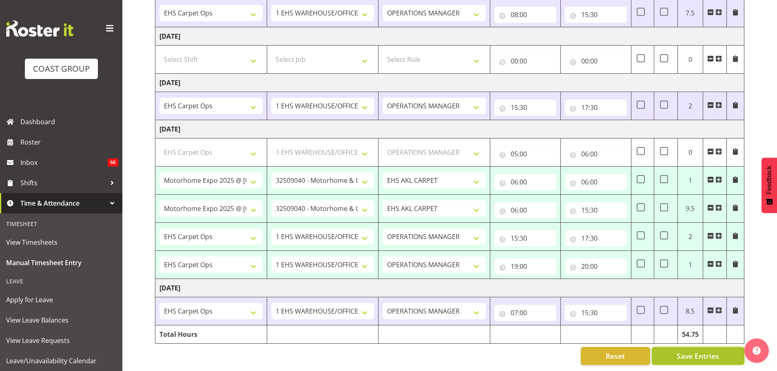
type input "15:30"
select select "70657"
select select "69"
select select "198"
type input "15:30"
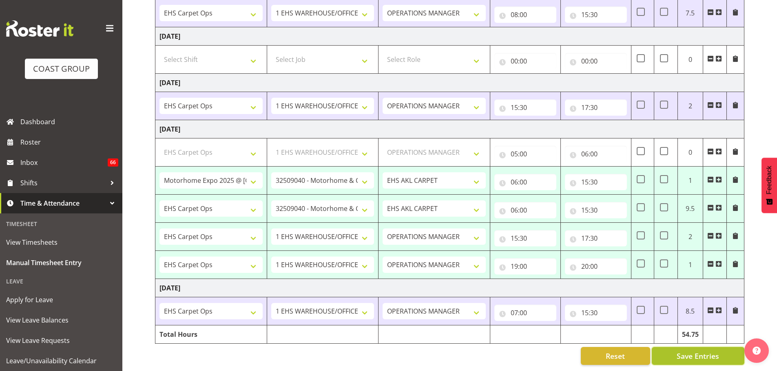
type input "17:30"
type input "19:00"
type input "20:00"
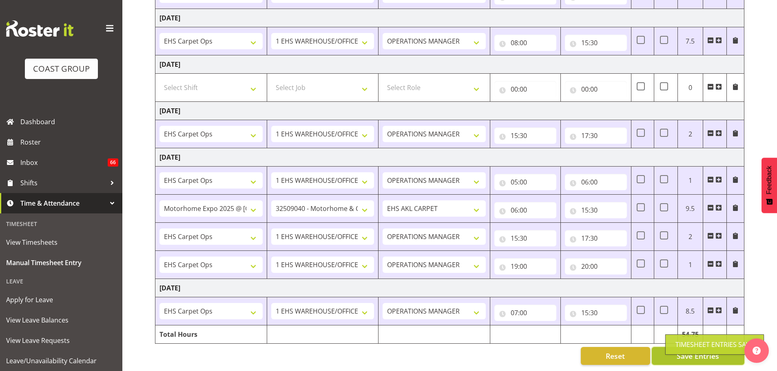
scroll to position [275, 0]
